Goal: Task Accomplishment & Management: Manage account settings

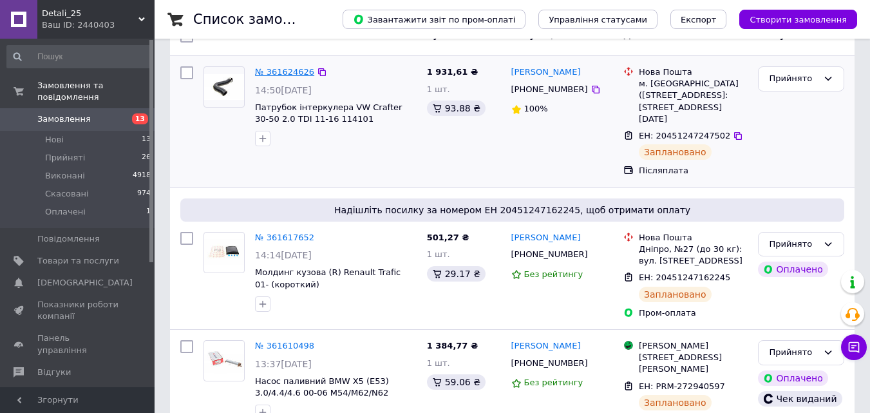
scroll to position [193, 0]
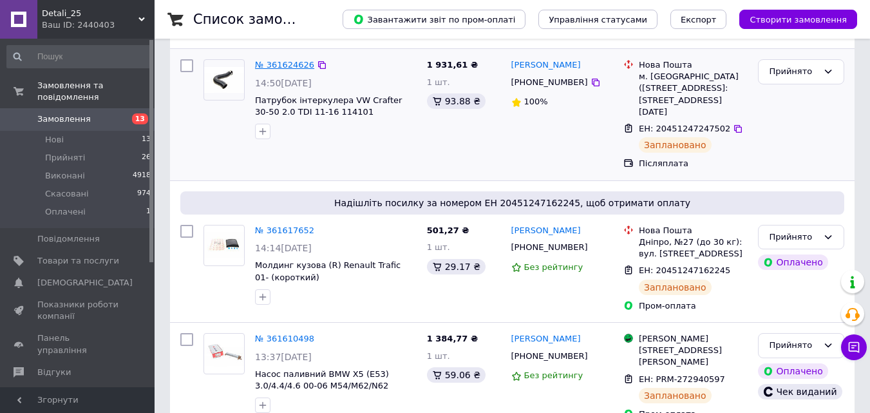
click at [273, 61] on link "№ 361624626" at bounding box center [284, 65] width 59 height 10
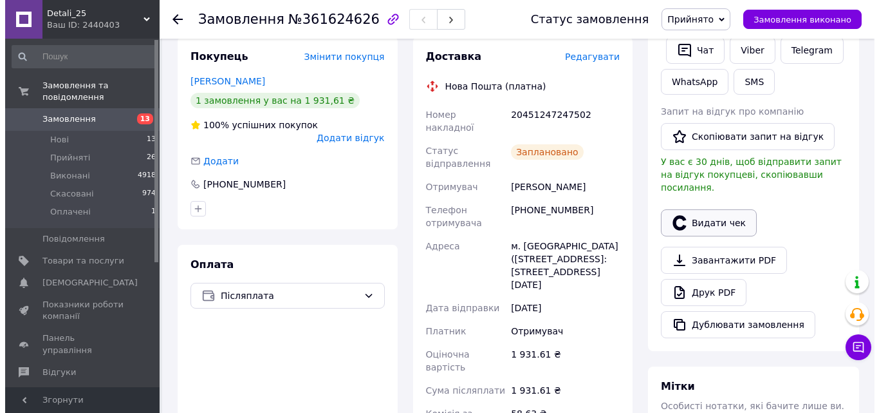
scroll to position [257, 0]
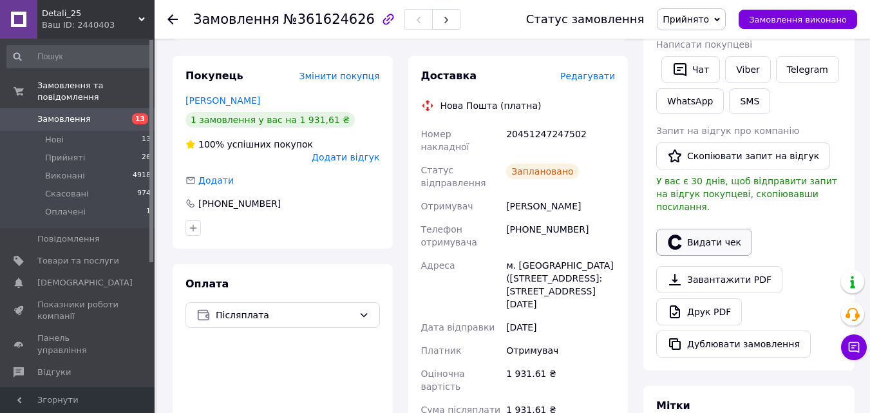
click at [693, 235] on button "Видати чек" at bounding box center [704, 241] width 96 height 27
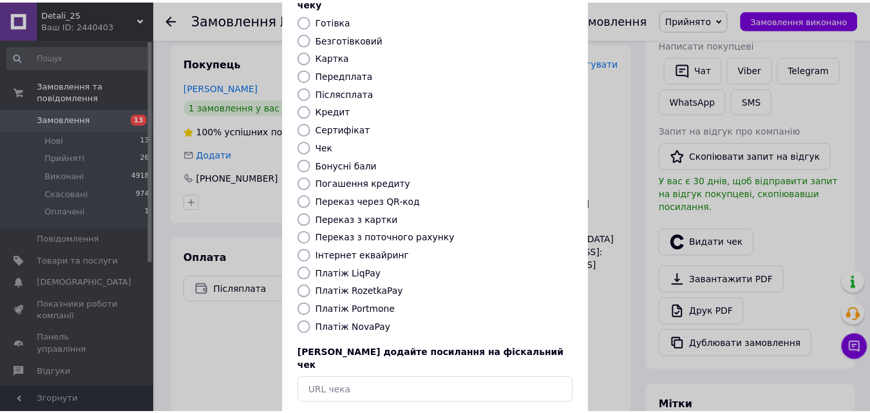
scroll to position [129, 0]
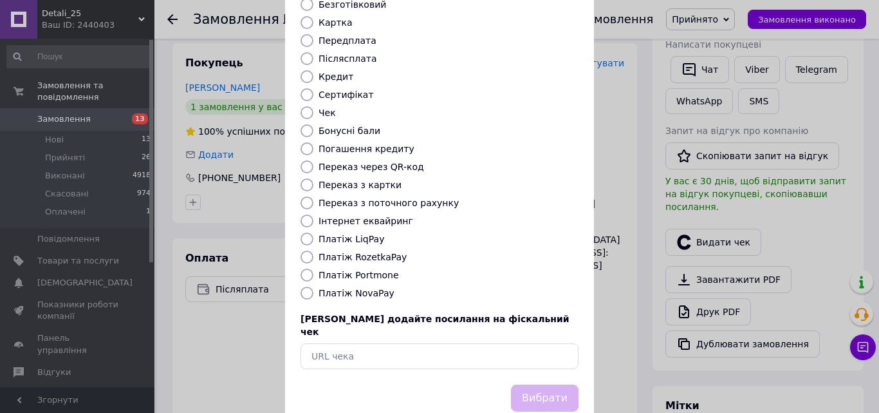
click at [353, 288] on label "Платіж NovaPay" at bounding box center [357, 293] width 76 height 10
click at [313, 286] on input "Платіж NovaPay" at bounding box center [307, 292] width 13 height 13
radio input "true"
click at [543, 384] on button "Вибрати" at bounding box center [545, 398] width 68 height 28
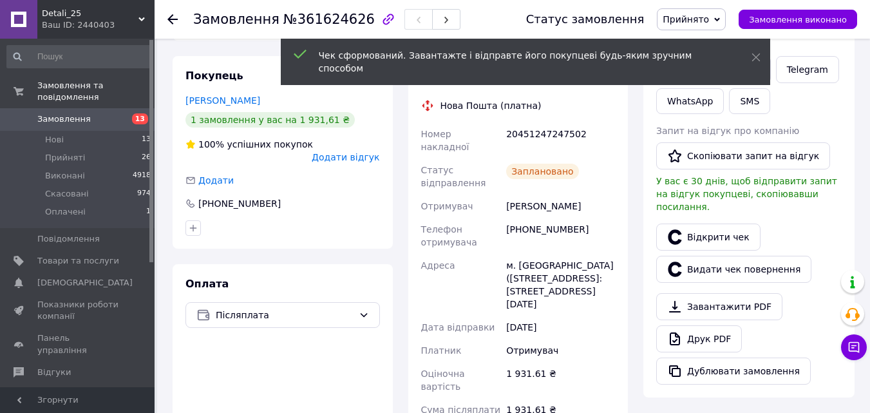
click at [93, 113] on span "Замовлення" at bounding box center [78, 119] width 82 height 12
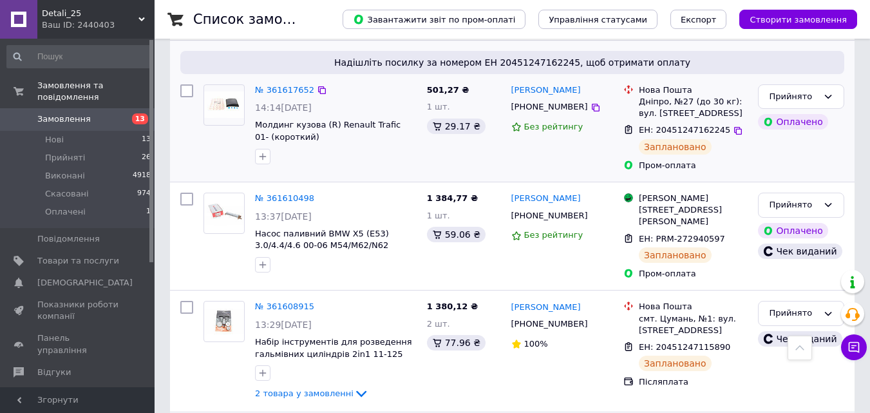
scroll to position [322, 0]
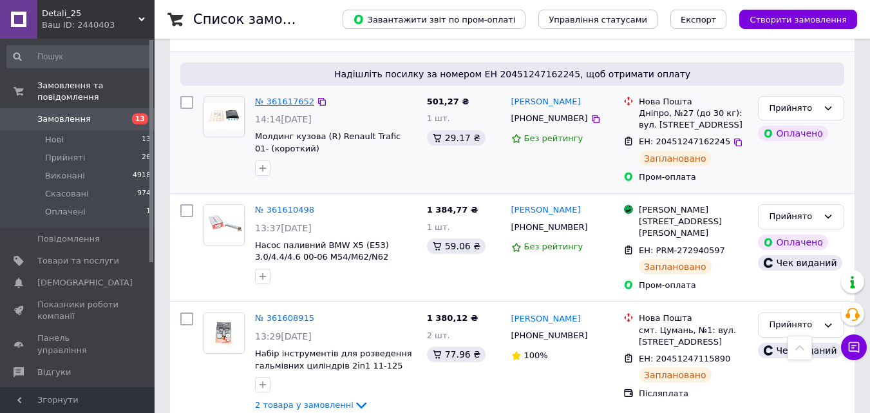
click at [264, 97] on link "№ 361617652" at bounding box center [284, 102] width 59 height 10
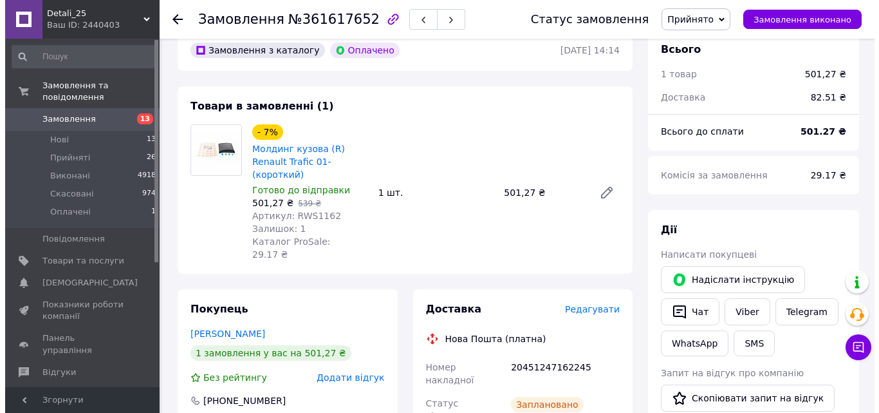
scroll to position [322, 0]
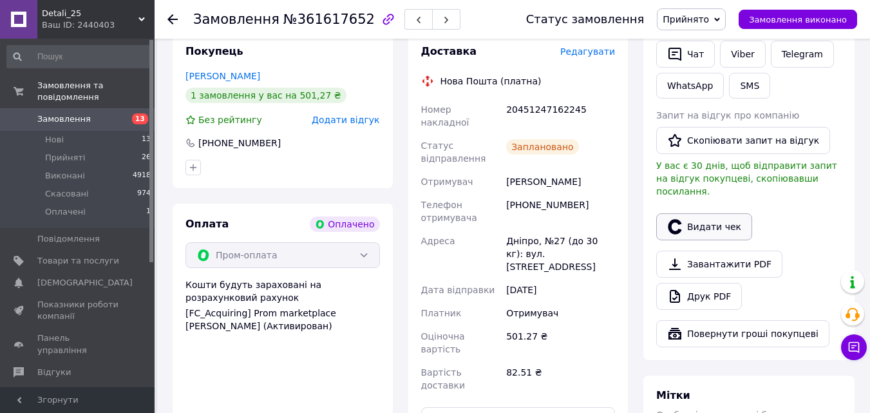
click at [698, 213] on button "Видати чек" at bounding box center [704, 226] width 96 height 27
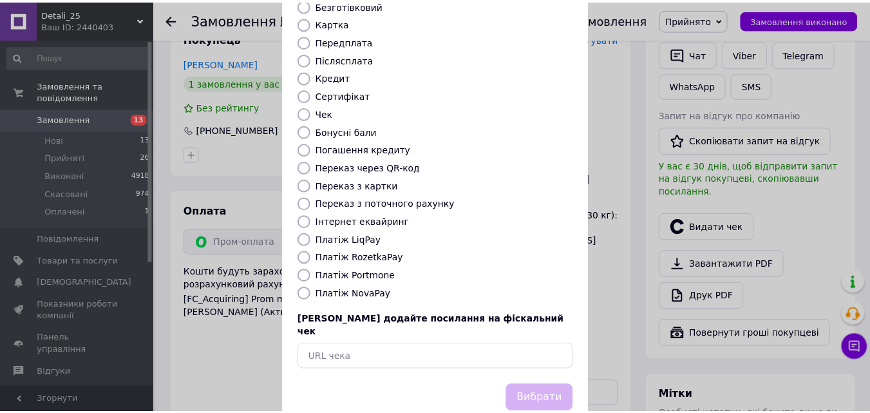
scroll to position [129, 0]
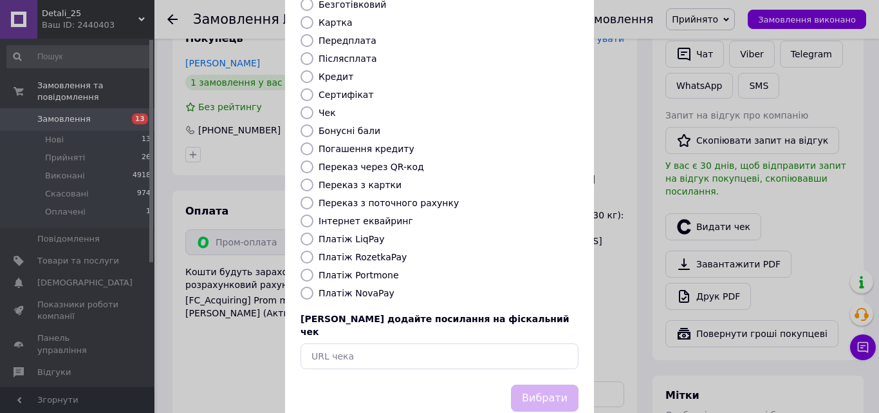
click at [377, 252] on label "Платіж RozetkaPay" at bounding box center [363, 257] width 88 height 10
click at [313, 250] on input "Платіж RozetkaPay" at bounding box center [307, 256] width 13 height 13
radio input "true"
click at [543, 384] on button "Вибрати" at bounding box center [545, 398] width 68 height 28
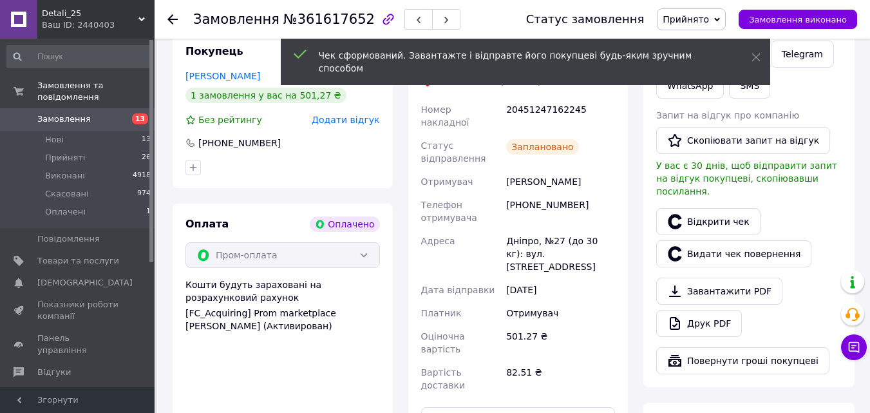
click at [55, 113] on span "Замовлення" at bounding box center [63, 119] width 53 height 12
